Goal: Task Accomplishment & Management: Use online tool/utility

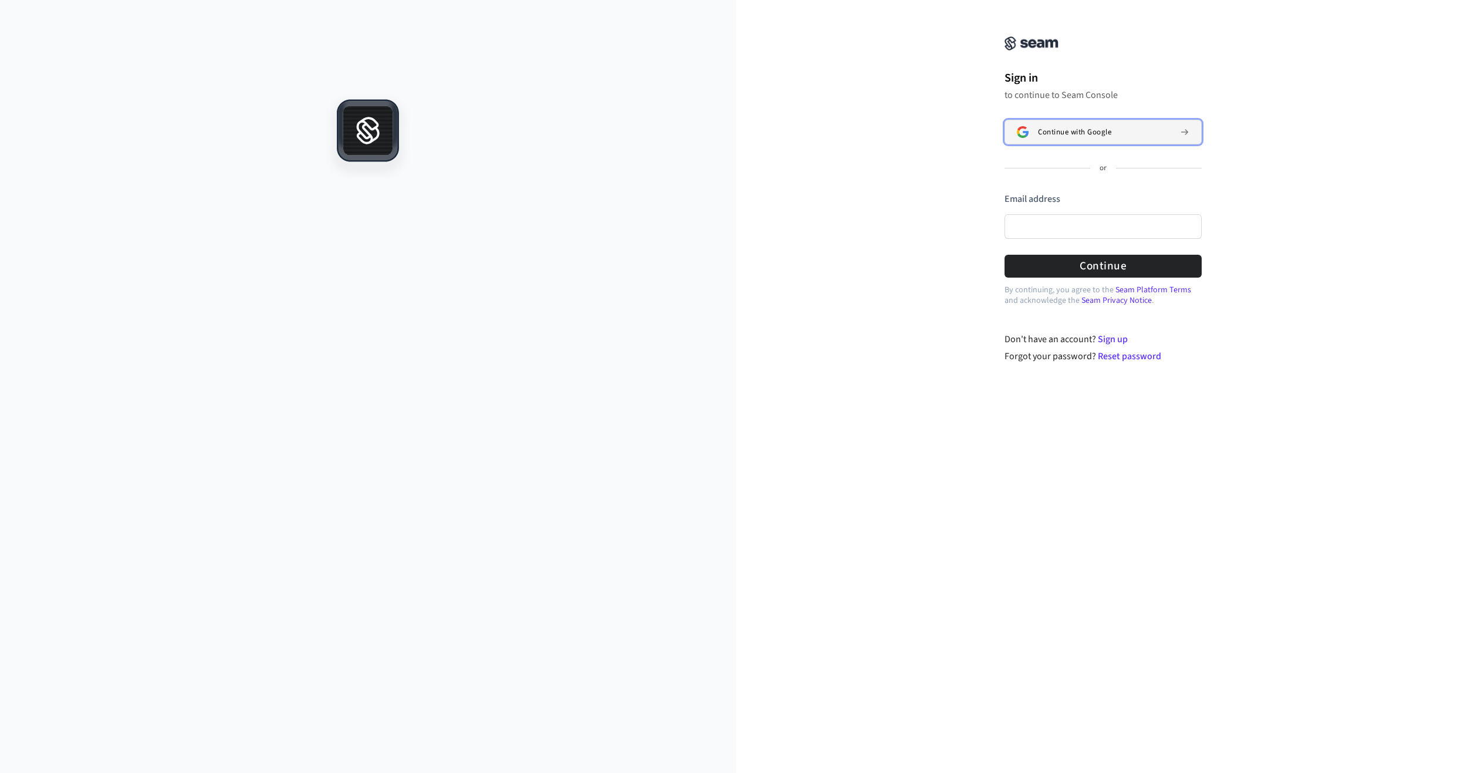
click at [1082, 129] on span "Continue with Google" at bounding box center [1074, 131] width 73 height 9
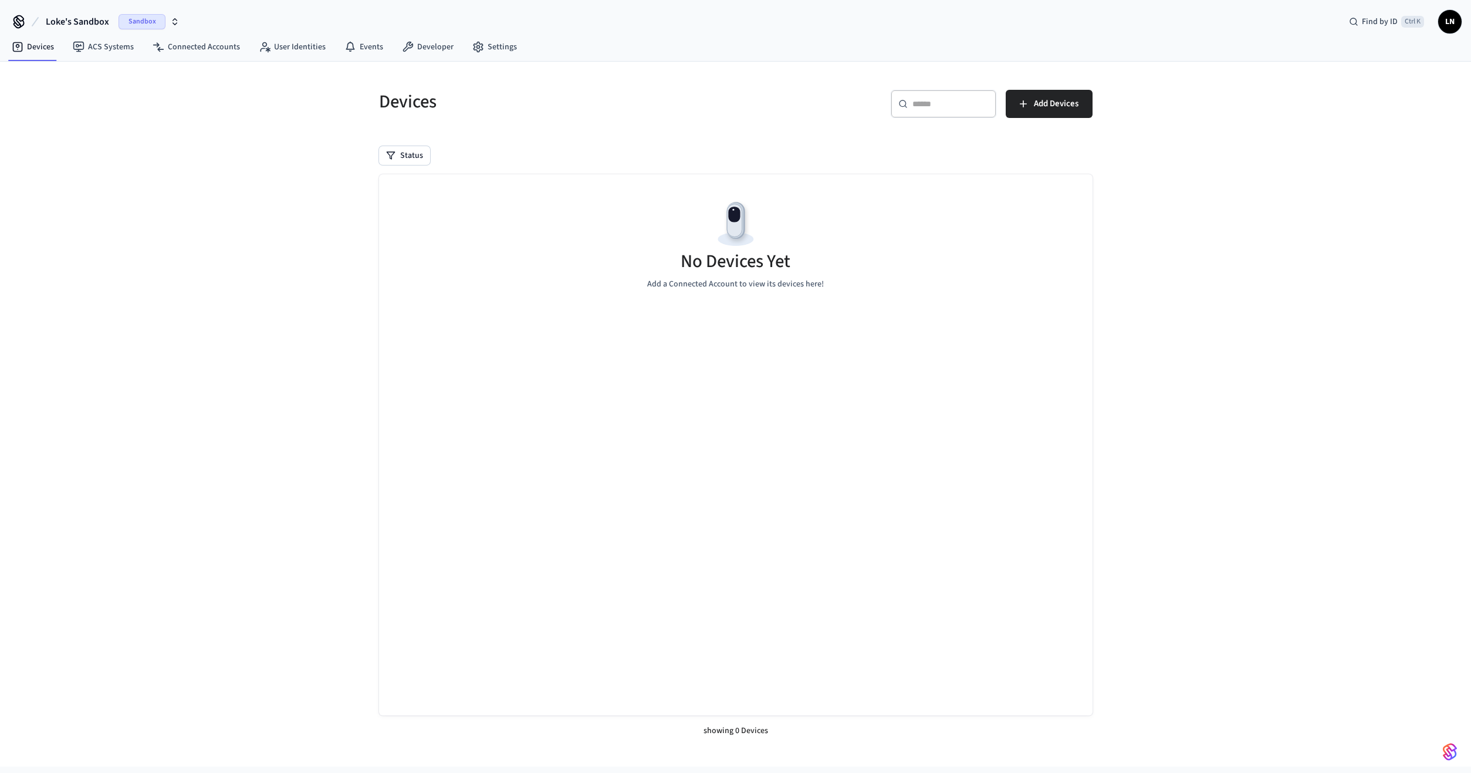
click at [1042, 87] on div "​ ​ Add Devices" at bounding box center [911, 102] width 364 height 52
click at [1025, 107] on icon "button" at bounding box center [1024, 104] width 12 height 12
click at [124, 42] on link "ACS Systems" at bounding box center [103, 46] width 80 height 21
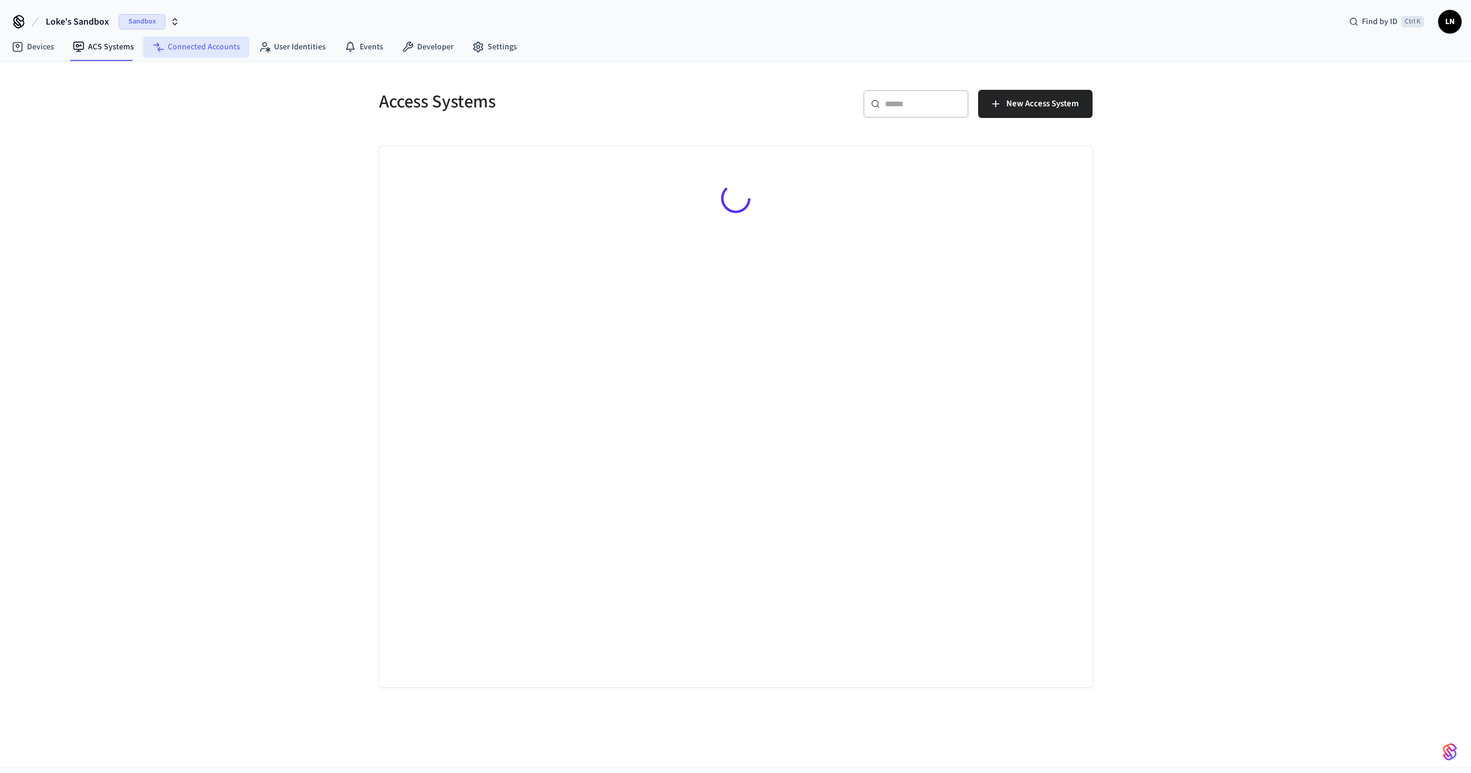
click at [175, 44] on link "Connected Accounts" at bounding box center [196, 46] width 106 height 21
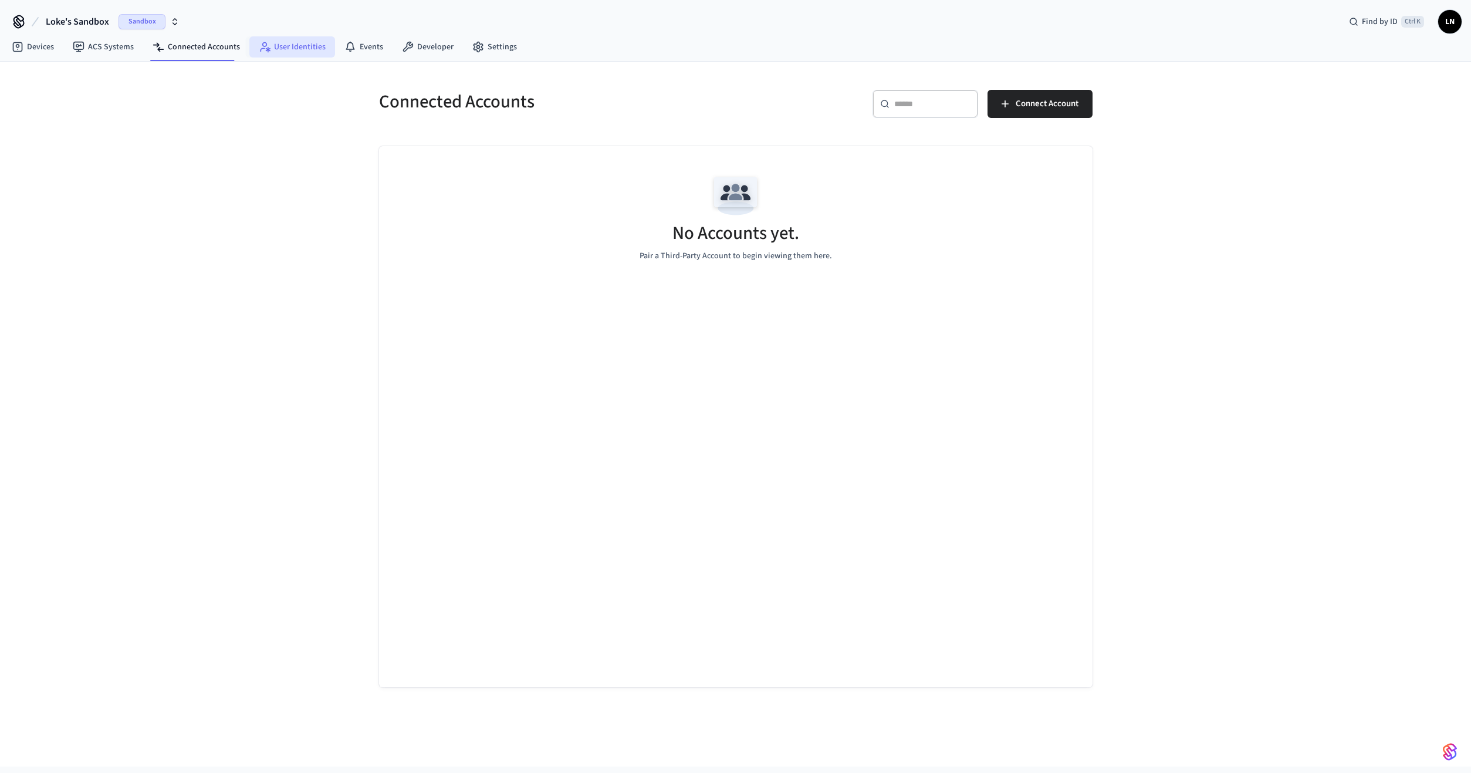
click at [272, 43] on link "User Identities" at bounding box center [292, 46] width 86 height 21
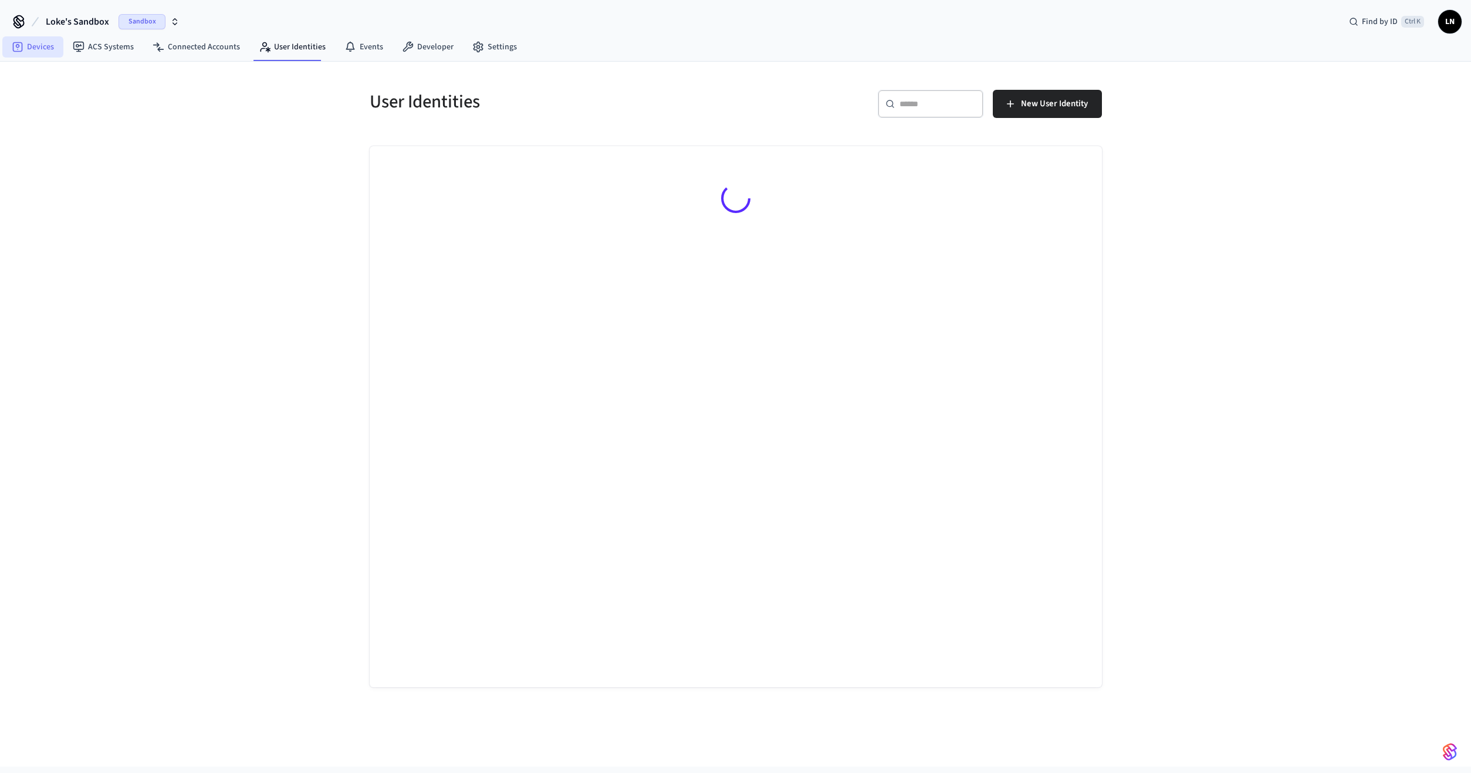
click at [36, 42] on link "Devices" at bounding box center [32, 46] width 61 height 21
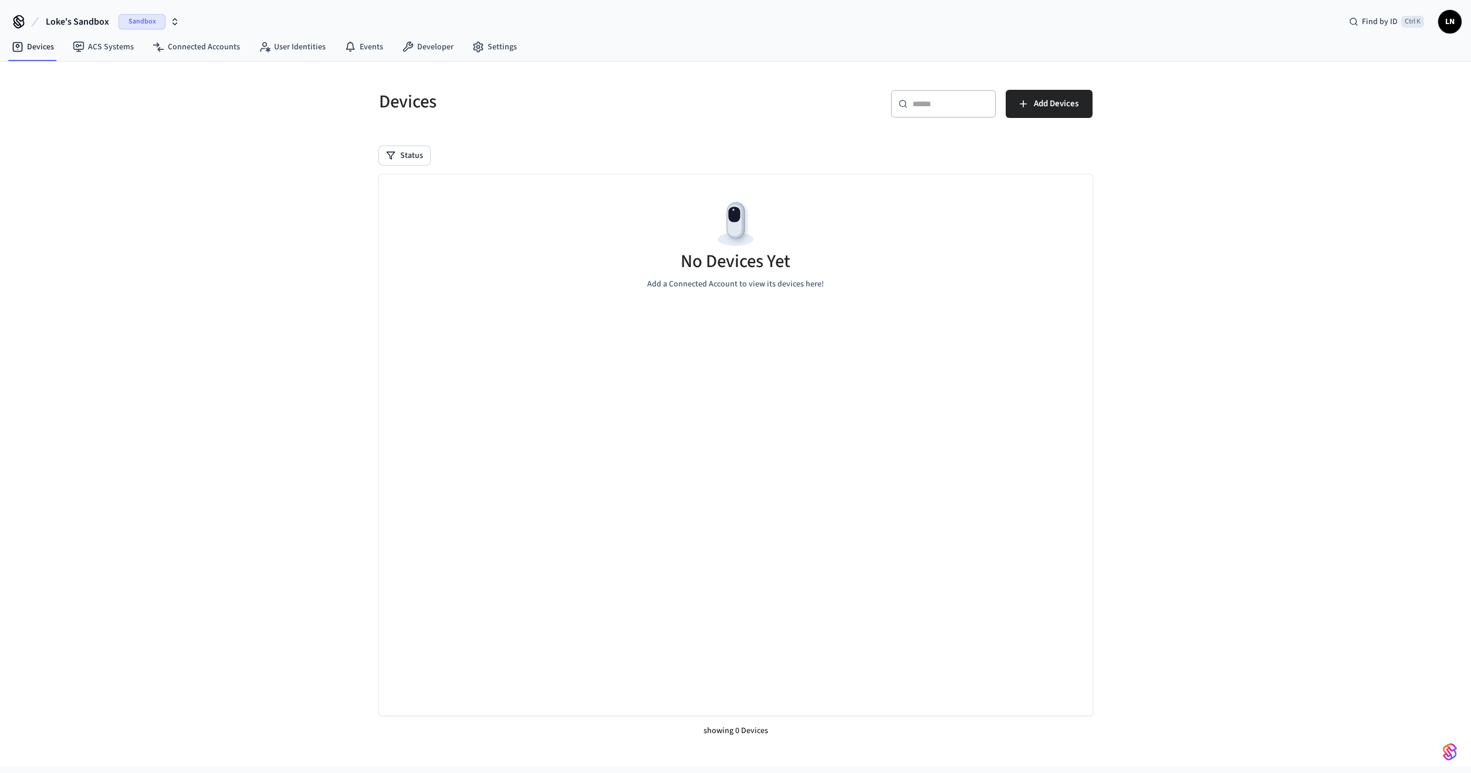
click at [48, 171] on div "Devices ​ ​ Add Devices Status No Devices Yet Add a Connected Account to view i…" at bounding box center [735, 414] width 1471 height 705
click at [97, 208] on div "Devices ​ ​ Add Devices Status No Devices Yet Add a Connected Account to view i…" at bounding box center [735, 414] width 1471 height 705
click at [86, 39] on link "ACS Systems" at bounding box center [103, 46] width 80 height 21
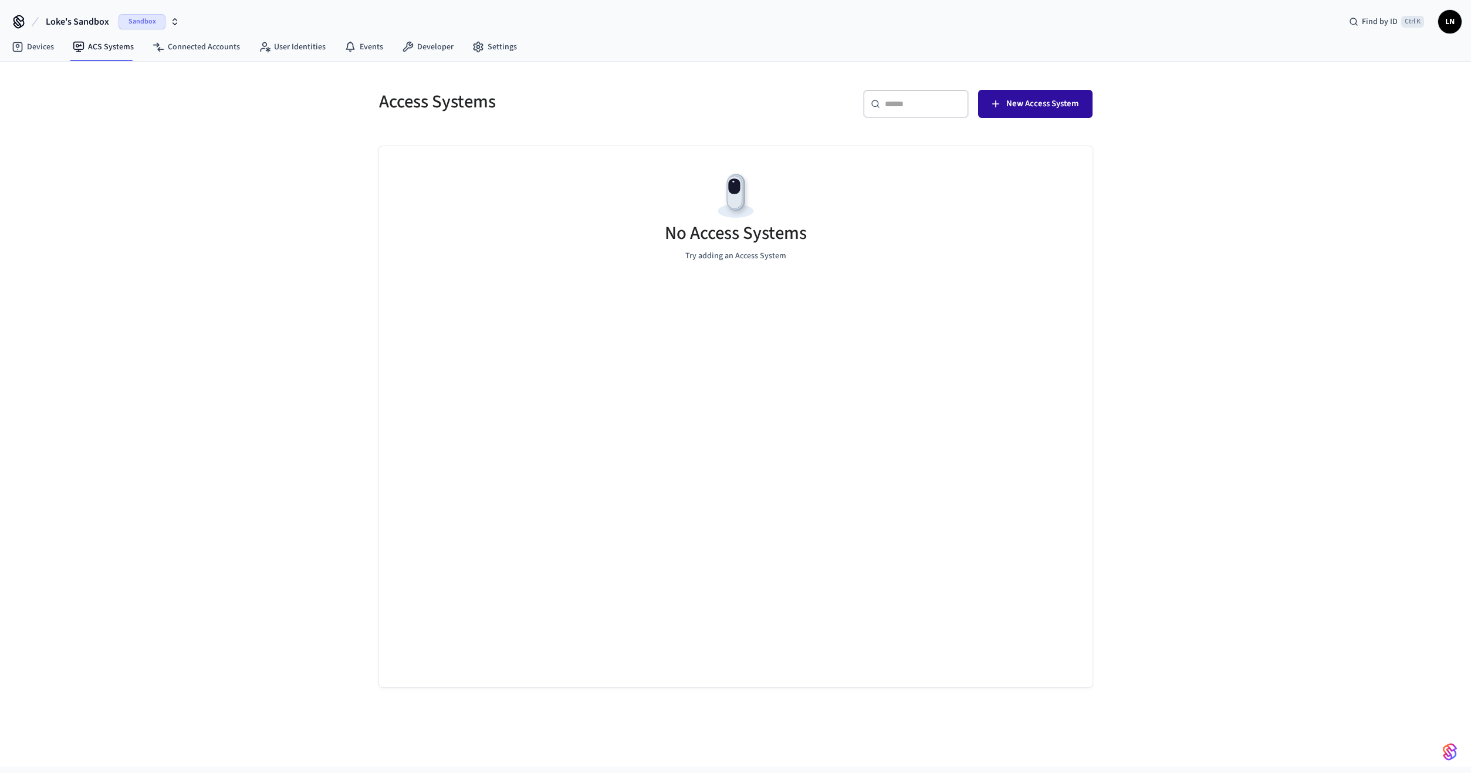
click at [1014, 102] on span "New Access System" at bounding box center [1042, 103] width 72 height 15
